Goal: Task Accomplishment & Management: Use online tool/utility

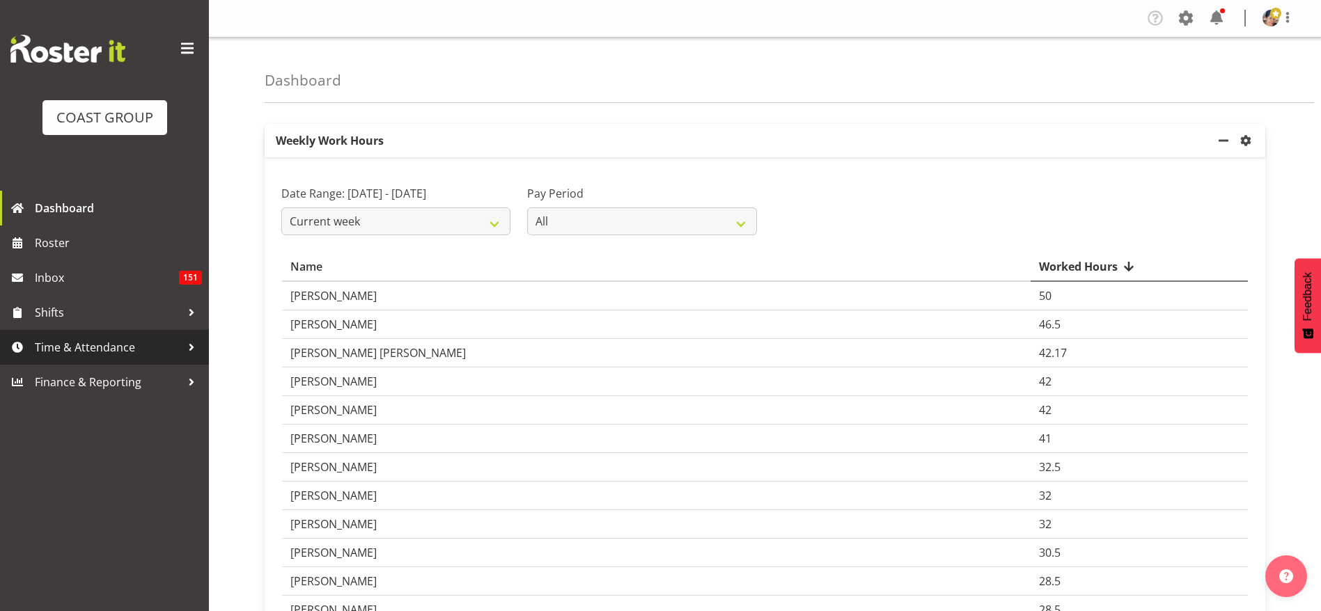
click at [102, 343] on span "Time & Attendance" at bounding box center [108, 347] width 146 height 21
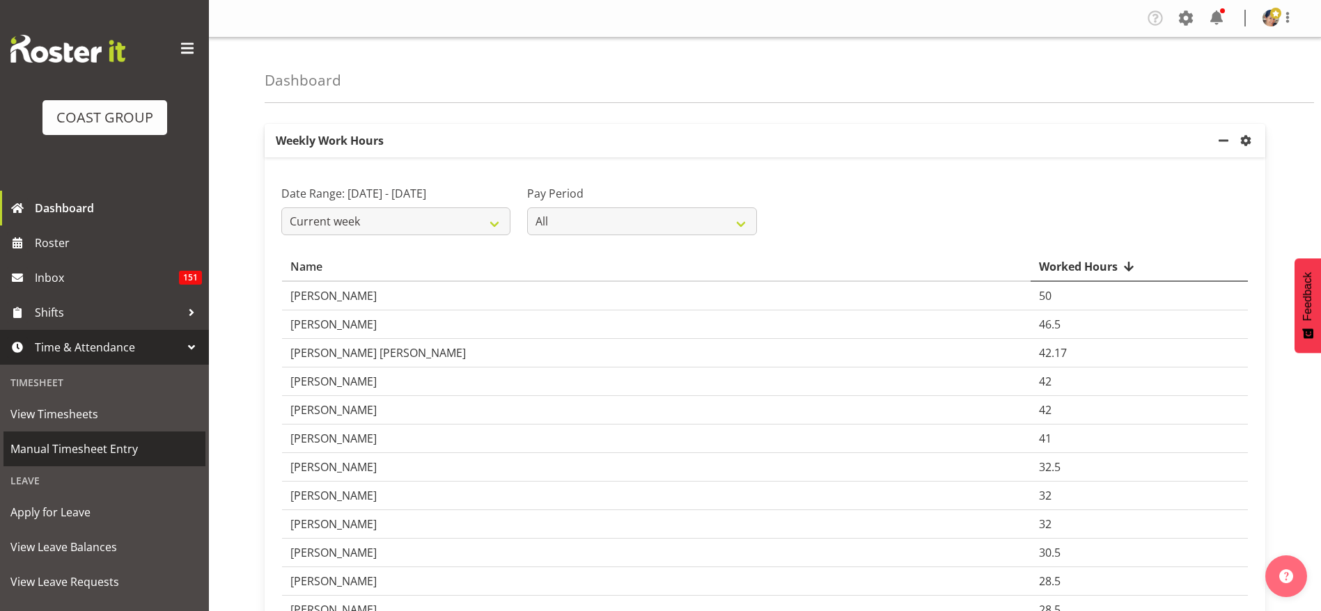
click at [34, 435] on link "Manual Timesheet Entry" at bounding box center [104, 449] width 202 height 35
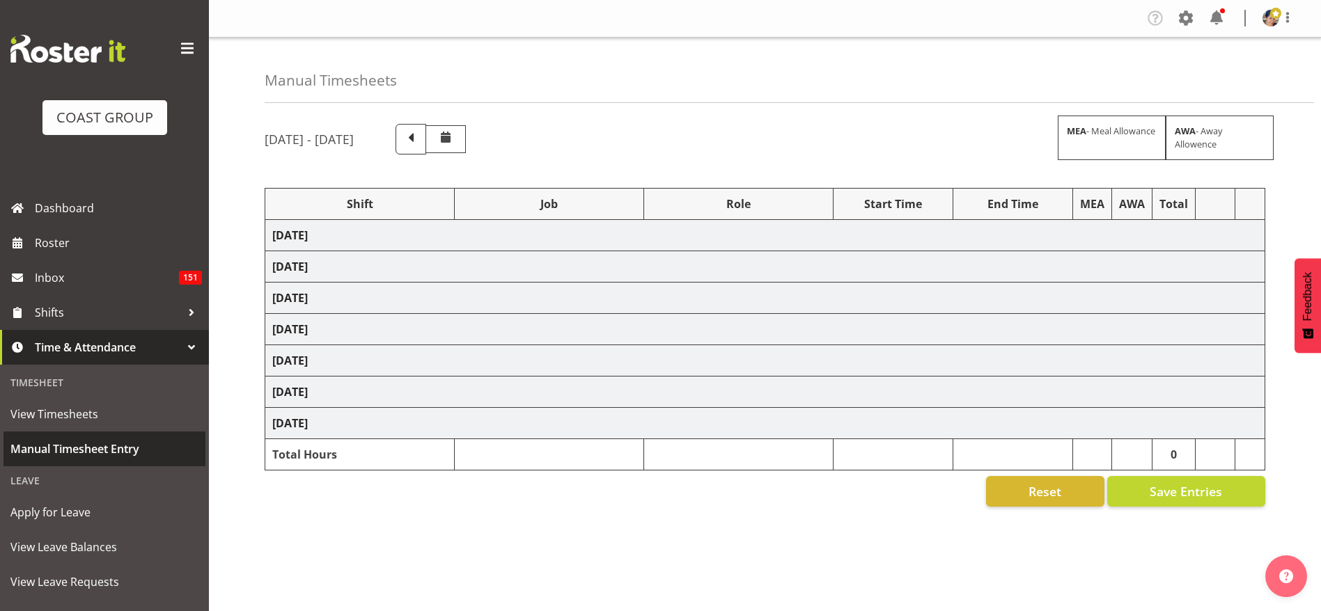
select select "1404"
select select "9028"
select select "37"
select select "1404"
select select "69"
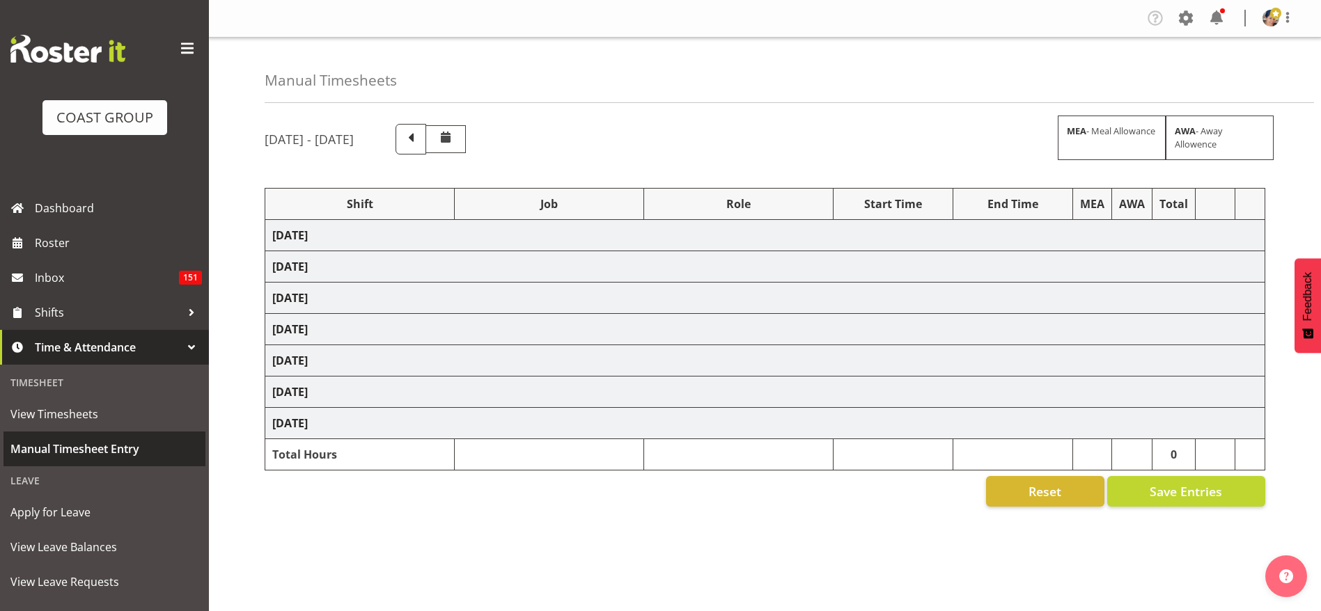
select select "37"
select select "1404"
select select "69"
select select "37"
select select "1404"
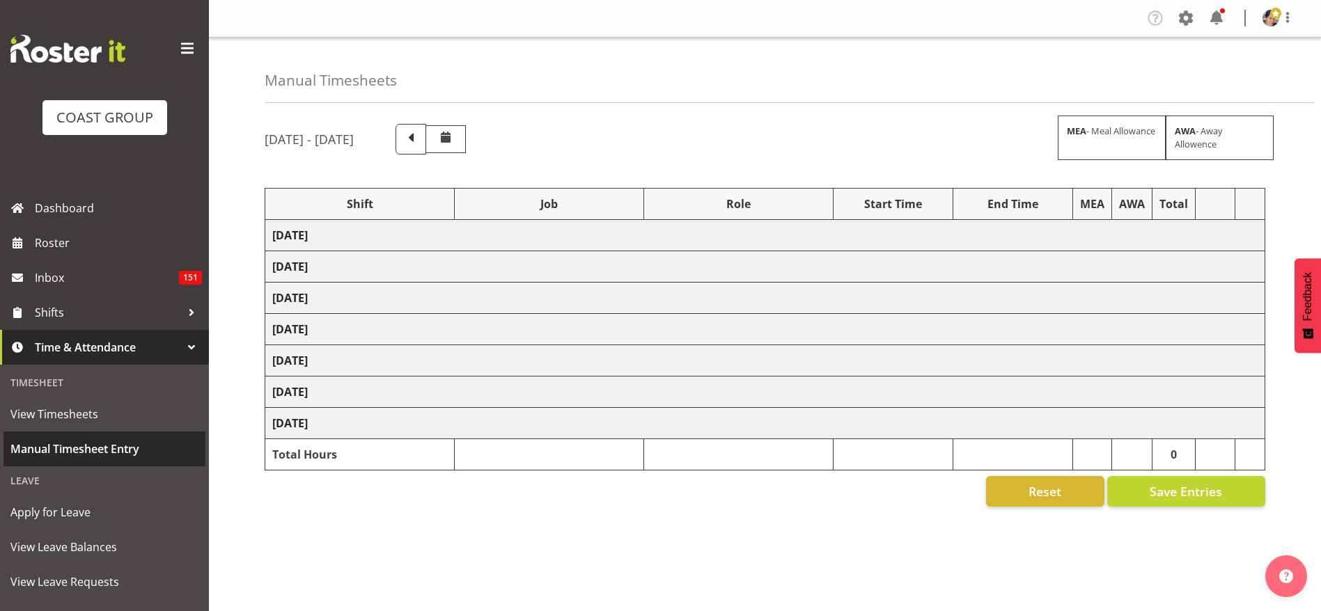
select select "69"
select select "37"
select select "1404"
select select "9205"
select select "37"
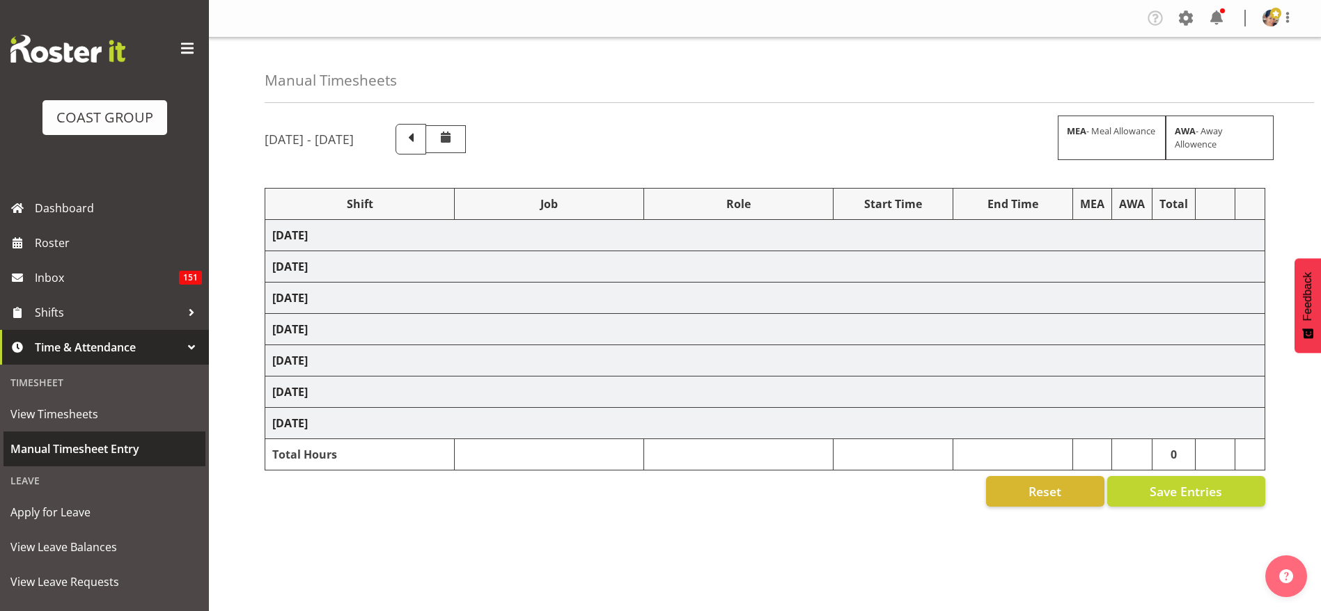
select select "1404"
select select "10656"
select select "37"
select select "1404"
select select "69"
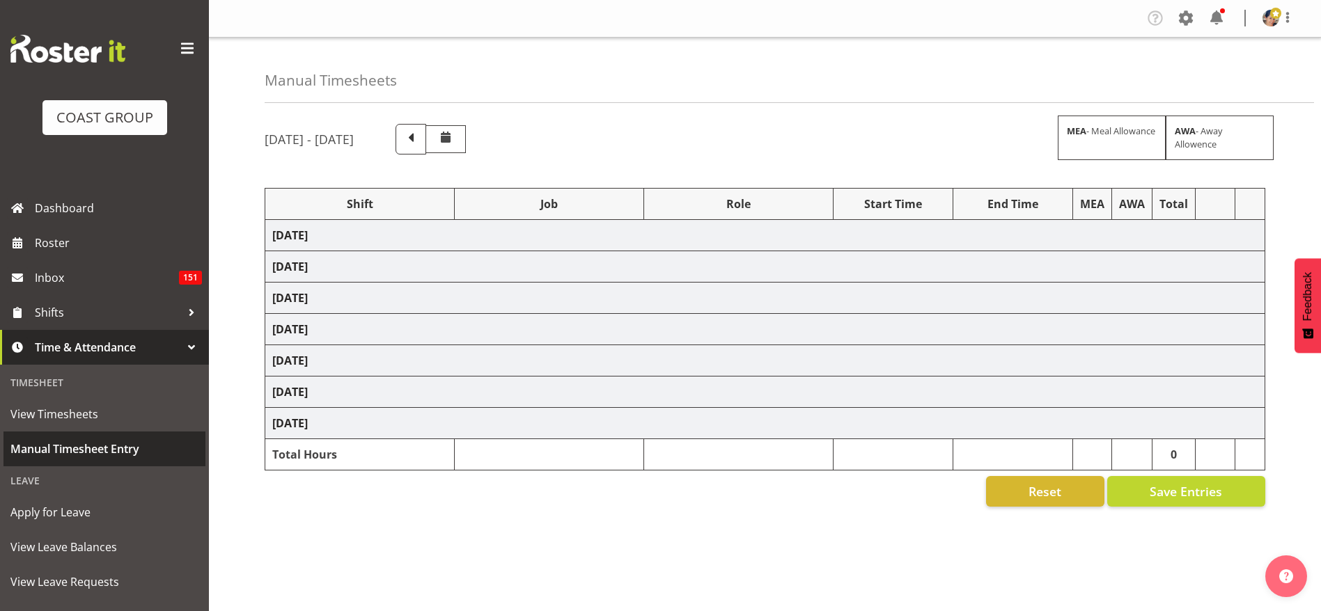
select select "37"
select select "1404"
select select "10517"
select select "37"
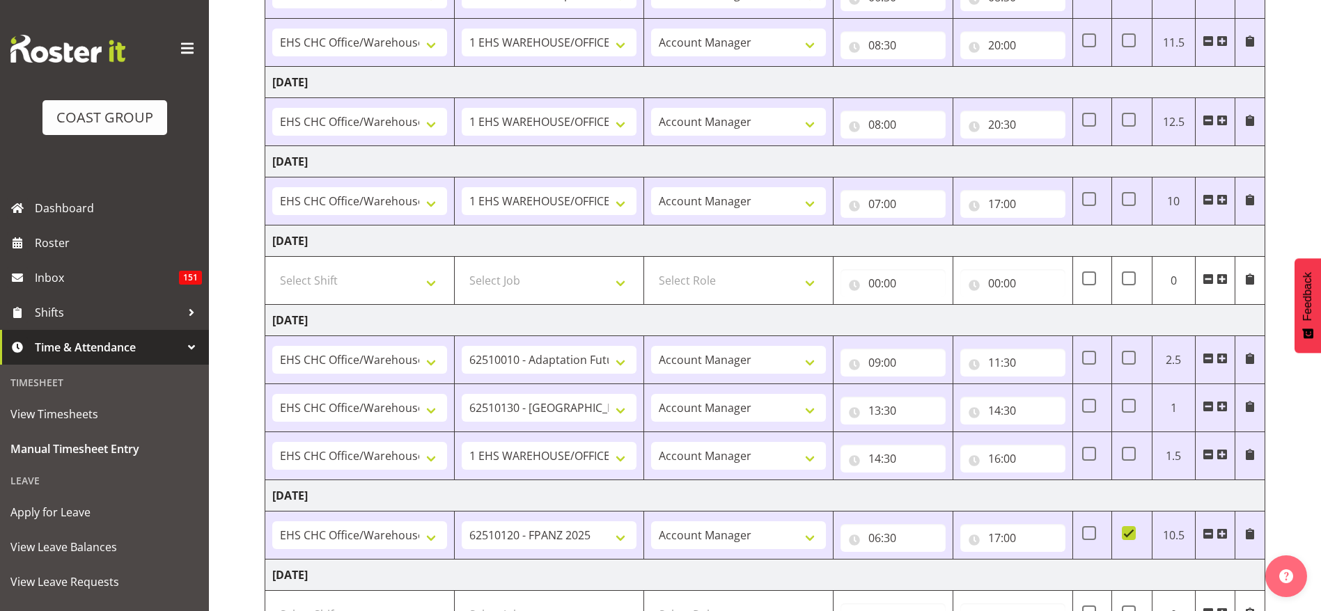
scroll to position [292, 0]
